Goal: Task Accomplishment & Management: Use online tool/utility

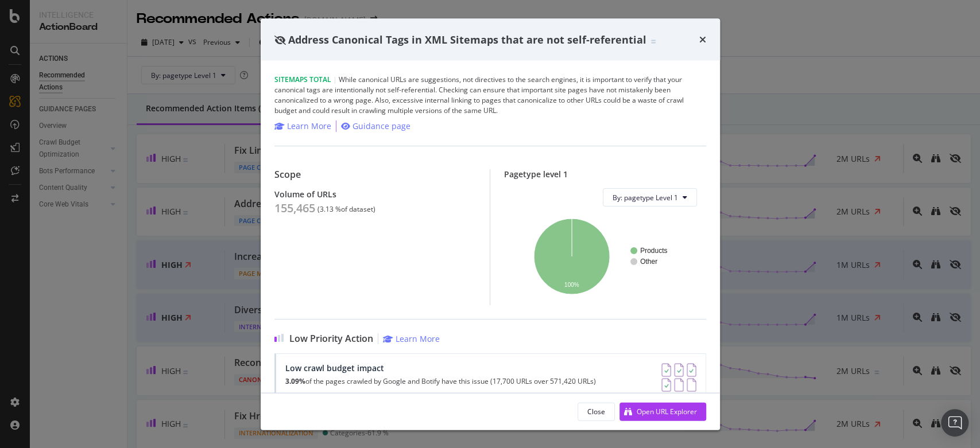
click at [698, 39] on div "Address Canonical Tags in XML Sitemaps that are not self-referential" at bounding box center [490, 39] width 432 height 15
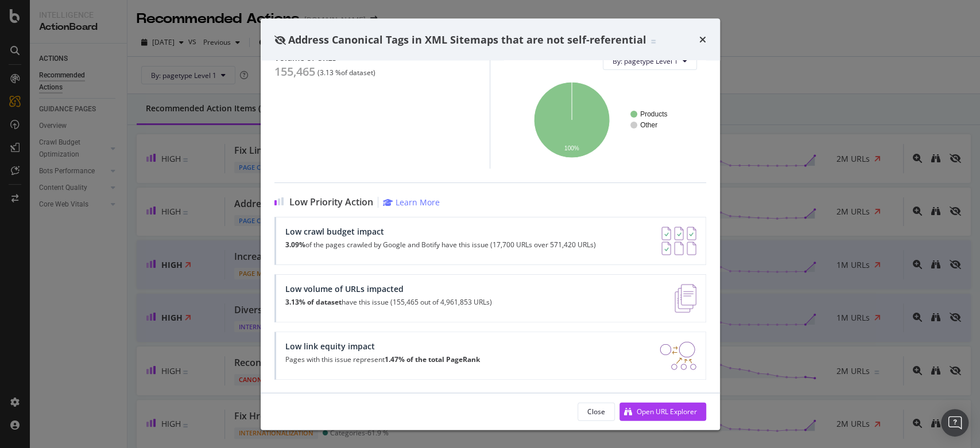
scroll to position [137, 0]
click at [652, 408] on div "Open URL Explorer" at bounding box center [667, 411] width 60 height 10
click at [703, 40] on icon "times" at bounding box center [702, 39] width 7 height 9
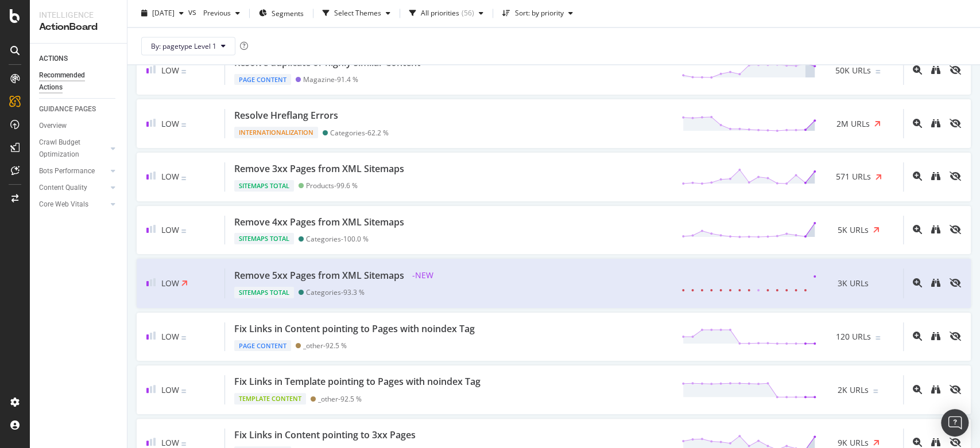
scroll to position [1204, 0]
click at [546, 269] on div "Remove 5xx Pages from XML Sitemaps - NEW Sitemaps Total Categories - 93.3 % 3K …" at bounding box center [564, 284] width 678 height 30
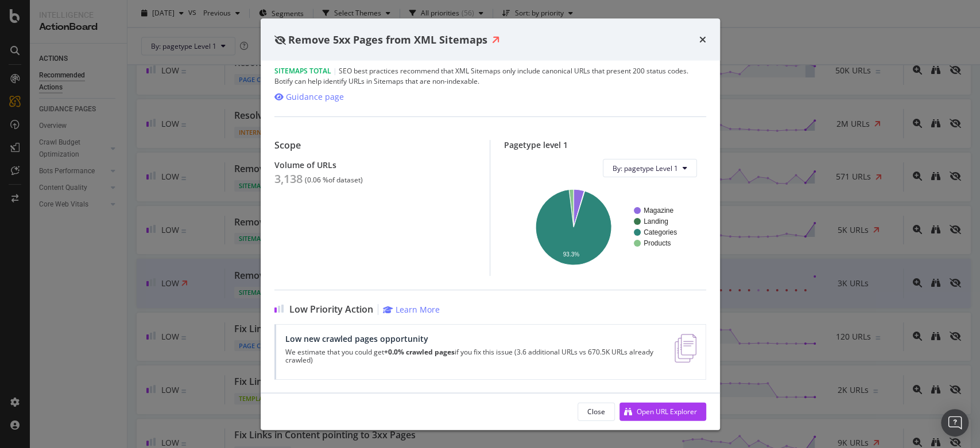
scroll to position [8, 0]
click at [668, 409] on div "Open URL Explorer" at bounding box center [667, 411] width 60 height 10
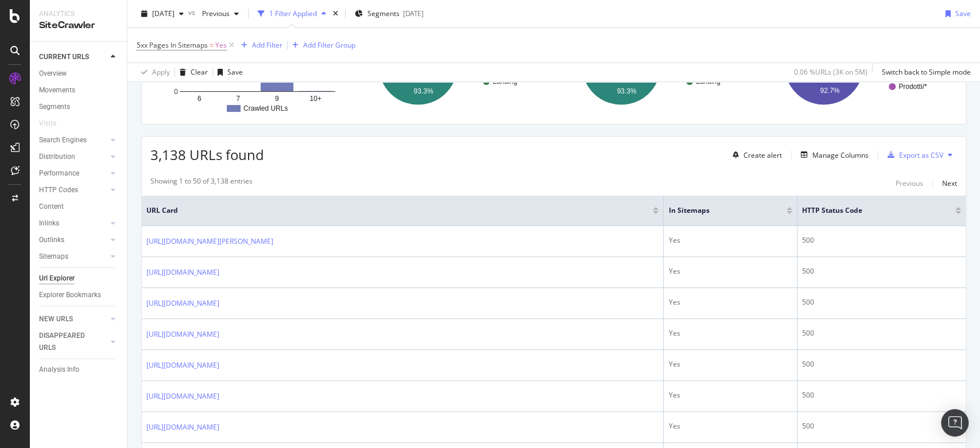
scroll to position [150, 0]
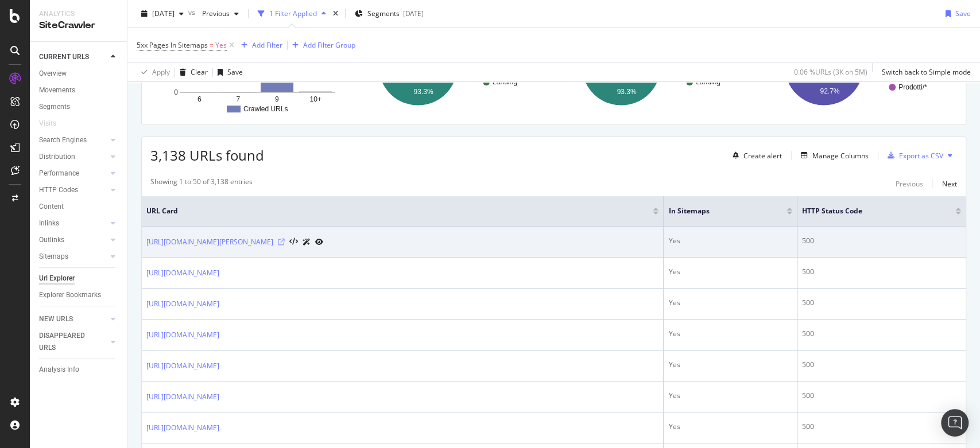
click at [285, 239] on icon at bounding box center [281, 242] width 7 height 7
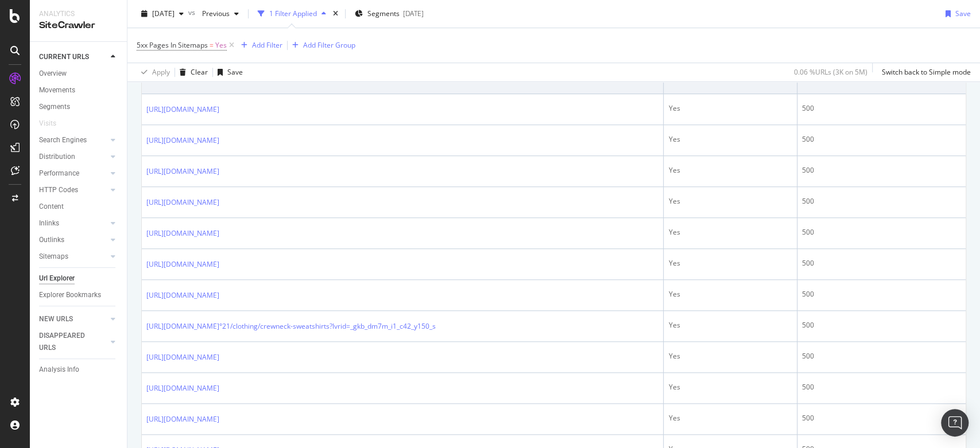
scroll to position [459, 0]
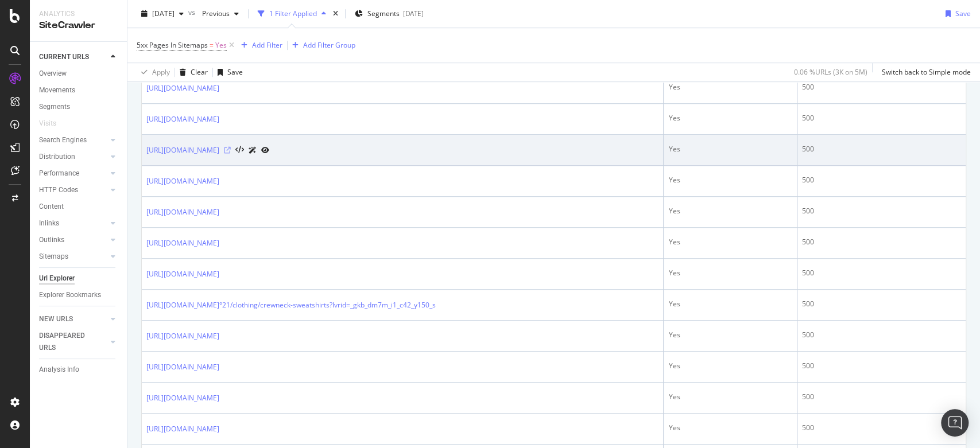
click at [231, 149] on icon at bounding box center [227, 150] width 7 height 7
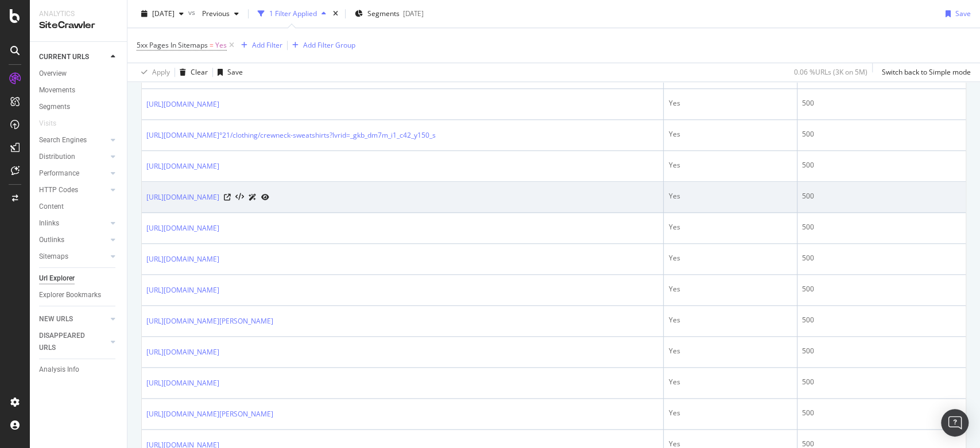
scroll to position [635, 0]
